Goal: Task Accomplishment & Management: Use online tool/utility

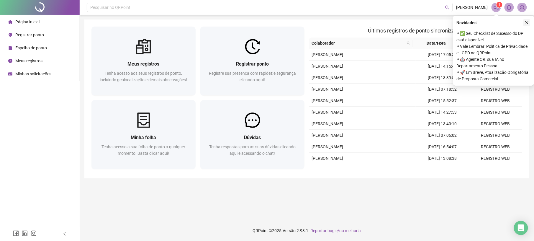
click at [530, 21] on button "button" at bounding box center [526, 22] width 7 height 7
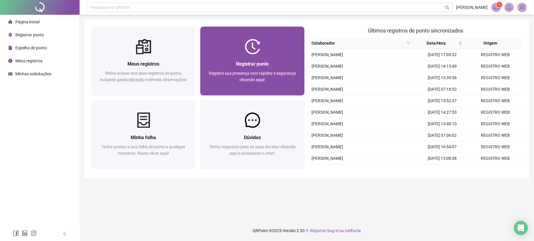
click at [283, 59] on div "Registrar ponto Registre sua presença com rapidez e segurança clicando aqui!" at bounding box center [252, 74] width 104 height 41
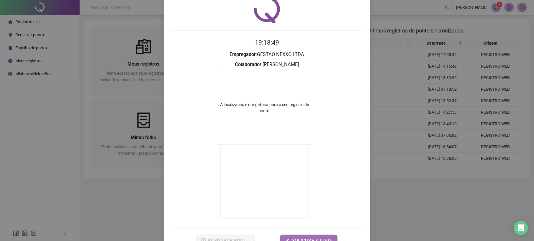
scroll to position [39, 0]
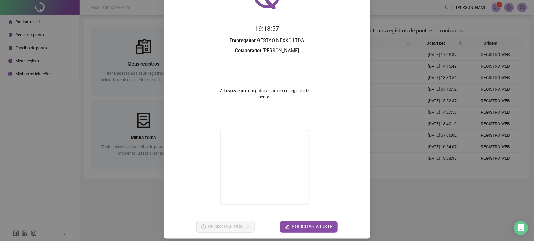
click at [329, 181] on form "A localização é obrigatória para o seu registro de ponto!" at bounding box center [267, 131] width 192 height 149
drag, startPoint x: 384, startPoint y: 189, endPoint x: 382, endPoint y: 184, distance: 4.6
click at [384, 189] on div "Registro de ponto web 19:18:58 Empregador : GESTAO NEXXO LTDA Colaborador : [PE…" at bounding box center [267, 120] width 534 height 241
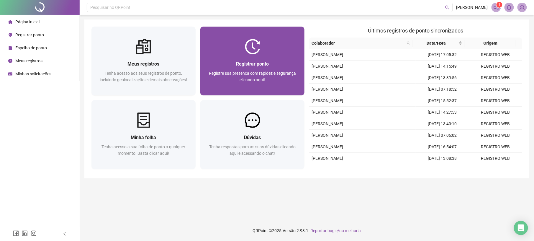
click at [276, 61] on div "Registrar ponto" at bounding box center [252, 63] width 90 height 7
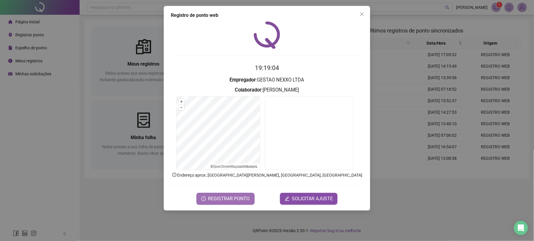
click at [211, 195] on span "REGISTRAR PONTO" at bounding box center [229, 198] width 42 height 7
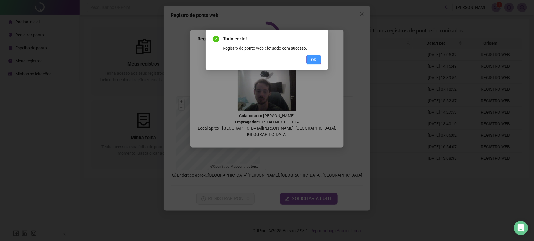
click at [314, 55] on button "OK" at bounding box center [313, 59] width 15 height 9
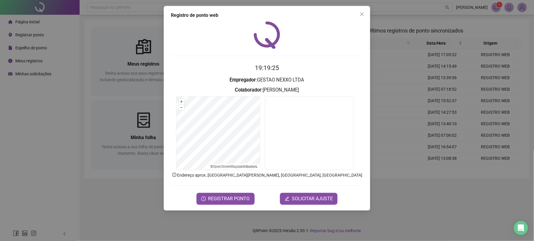
click at [391, 153] on div "Registro de ponto web 19:19:25 Empregador : GESTAO NEXXO LTDA Colaborador : [PE…" at bounding box center [267, 120] width 534 height 241
